Goal: Task Accomplishment & Management: Manage account settings

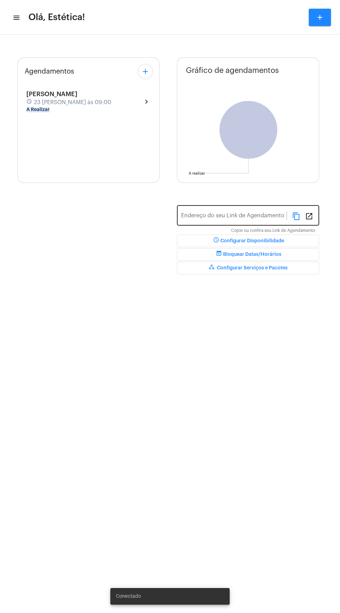
click at [297, 216] on mat-icon "content_copy" at bounding box center [296, 216] width 8 height 8
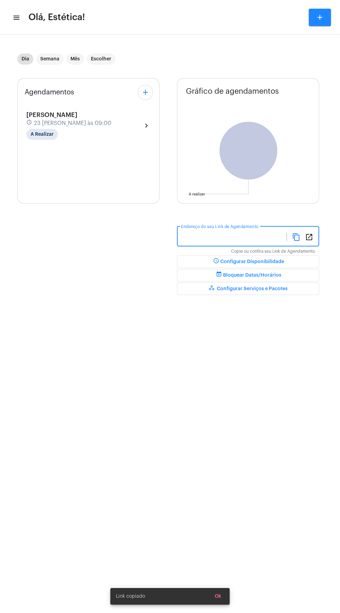
type input "[URL][DOMAIN_NAME]"
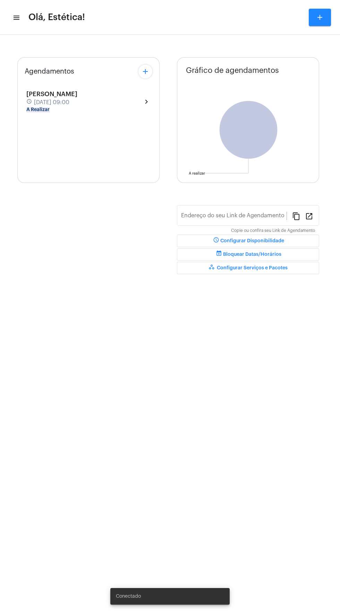
type input "[URL][DOMAIN_NAME]"
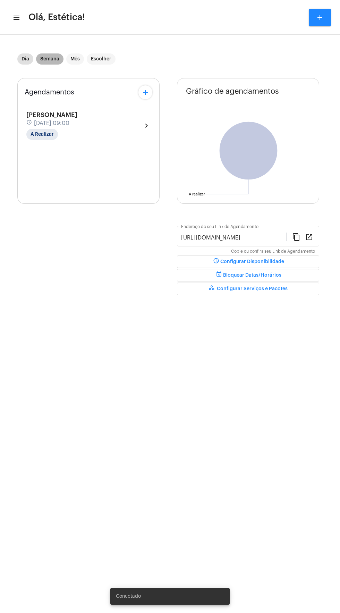
click at [57, 62] on mat-chip "Semana" at bounding box center [49, 58] width 27 height 11
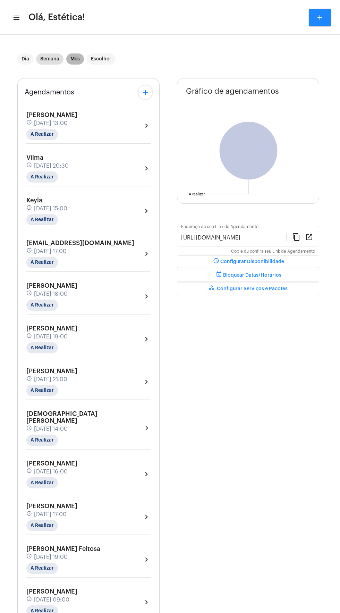
click at [79, 59] on mat-chip "Mês" at bounding box center [75, 58] width 18 height 11
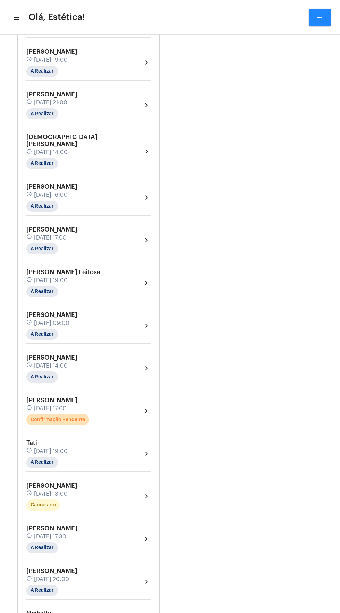
scroll to position [1728, 0]
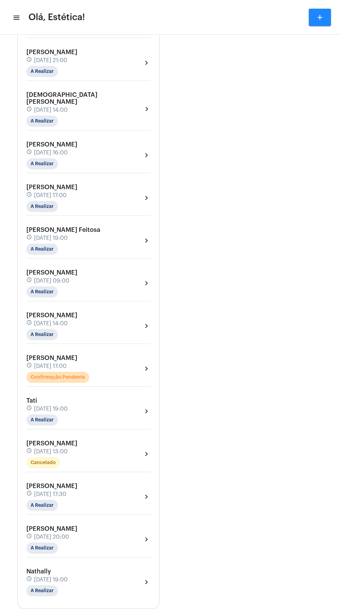
click at [125, 445] on div "Juliana schedule 26 de agosto às 13:00 Cancelado chevron_right" at bounding box center [88, 454] width 124 height 28
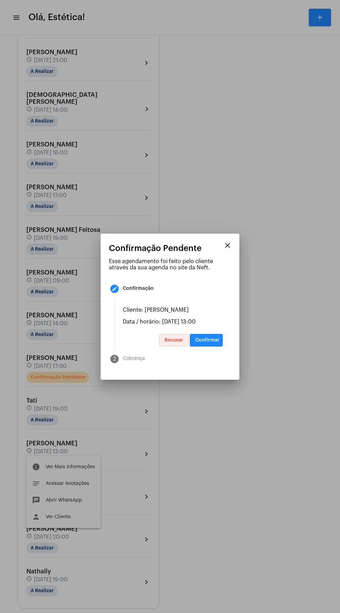
click at [178, 346] on button "Recusar" at bounding box center [174, 340] width 30 height 12
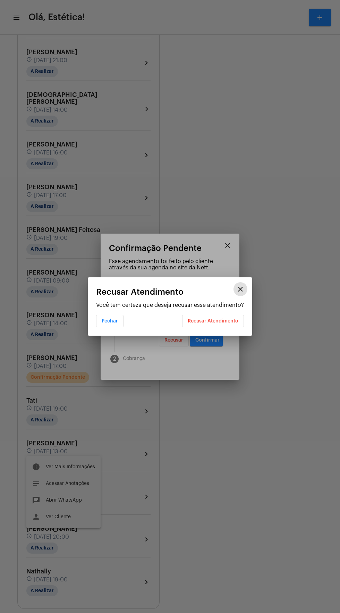
click at [233, 334] on mat-dialog-container "close Recusar Atendimento Você tem certeza que deseja recusar esse atendimento?…" at bounding box center [170, 306] width 165 height 58
click at [226, 328] on mat-dialog-container "close Recusar Atendimento Você tem certeza que deseja recusar esse atendimento?…" at bounding box center [170, 306] width 165 height 58
click at [219, 327] on button "Recusar Atendimento" at bounding box center [213, 321] width 62 height 12
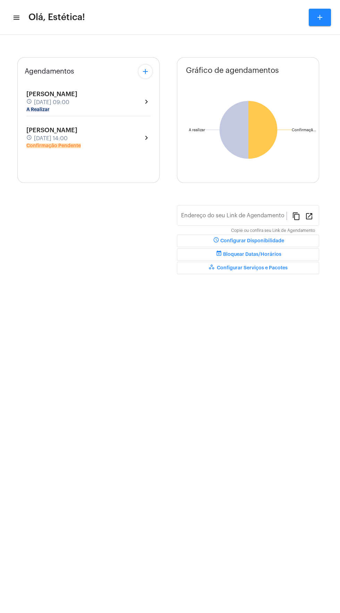
click at [116, 135] on div "[PERSON_NAME] schedule [DATE] 14:00 Confirmação Pendente chevron_right" at bounding box center [88, 138] width 124 height 22
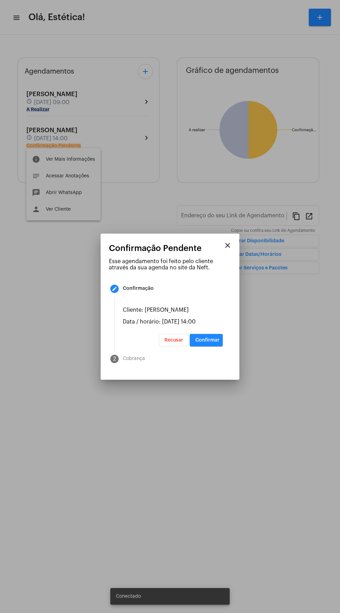
type input "[URL][DOMAIN_NAME]"
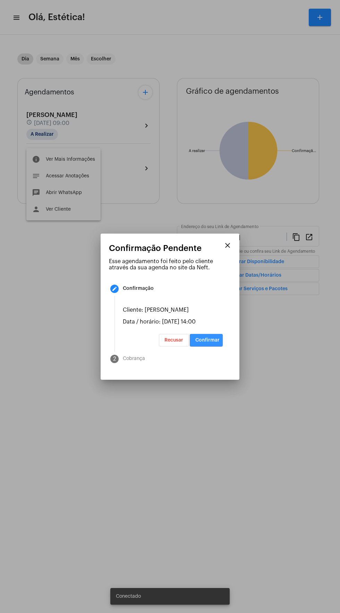
click at [210, 343] on span "Confirmar" at bounding box center [207, 340] width 24 height 5
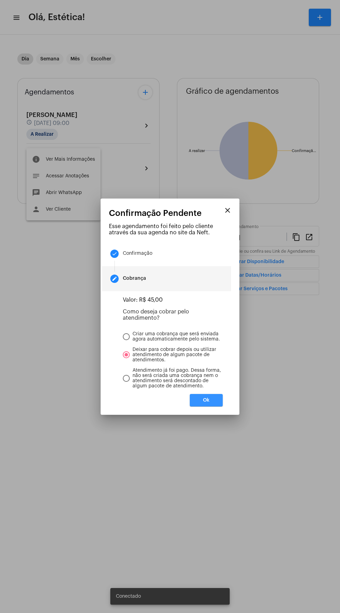
click at [217, 405] on button "Ok" at bounding box center [206, 400] width 33 height 12
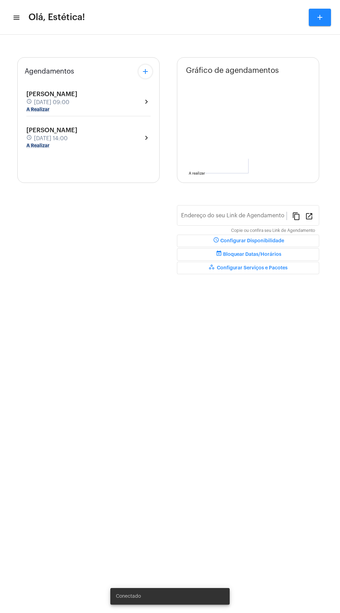
type input "[URL][DOMAIN_NAME]"
